Goal: Information Seeking & Learning: Learn about a topic

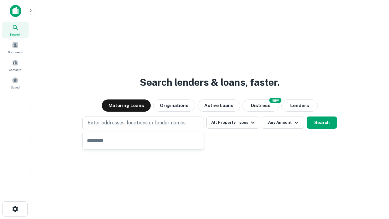
type input "**********"
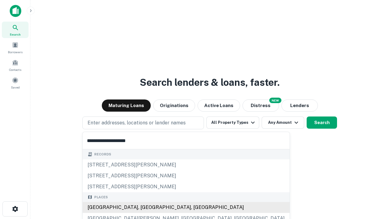
click at [145, 207] on div "[GEOGRAPHIC_DATA], [GEOGRAPHIC_DATA], [GEOGRAPHIC_DATA]" at bounding box center [186, 207] width 207 height 11
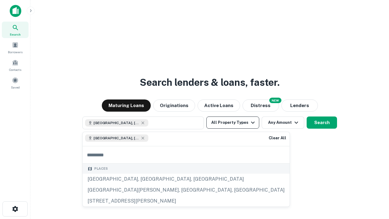
click at [233, 123] on button "All Property Types" at bounding box center [232, 122] width 53 height 12
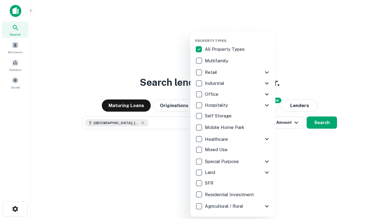
click at [238, 37] on button "button" at bounding box center [237, 37] width 85 height 0
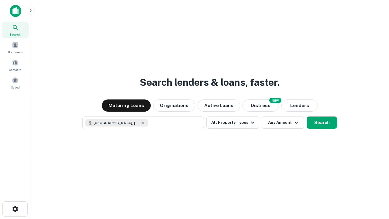
scroll to position [10, 0]
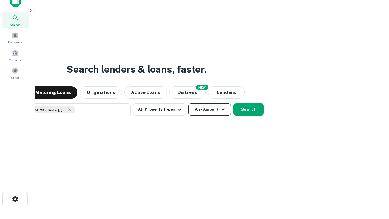
click at [188, 103] on button "Any Amount" at bounding box center [209, 109] width 43 height 12
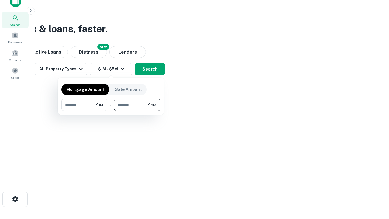
type input "*******"
click at [111, 111] on button "button" at bounding box center [110, 111] width 99 height 0
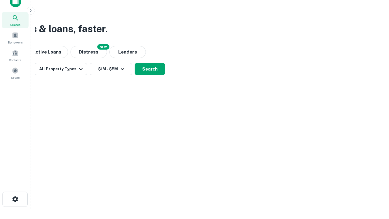
scroll to position [10, 0]
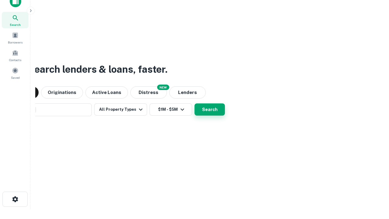
click at [195, 103] on button "Search" at bounding box center [210, 109] width 30 height 12
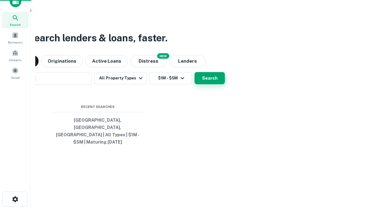
scroll to position [20, 172]
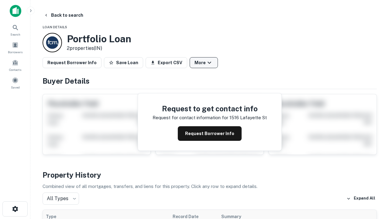
click at [204, 63] on button "More" at bounding box center [204, 62] width 28 height 11
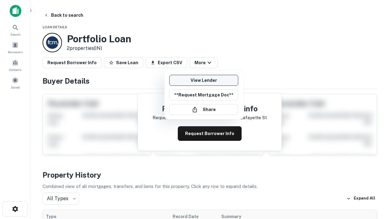
click at [204, 80] on link "View Lender" at bounding box center [203, 80] width 69 height 11
